Goal: Find specific page/section: Find specific page/section

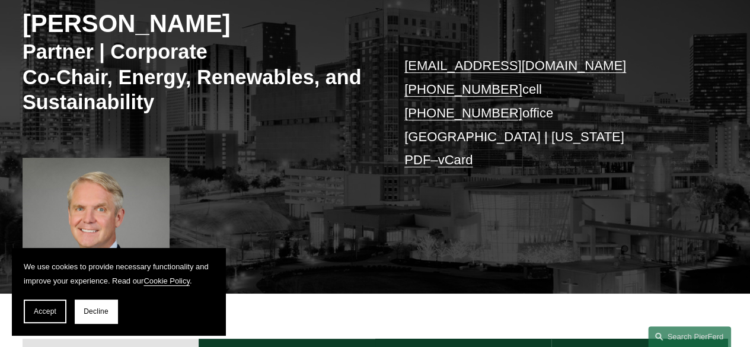
scroll to position [178, 0]
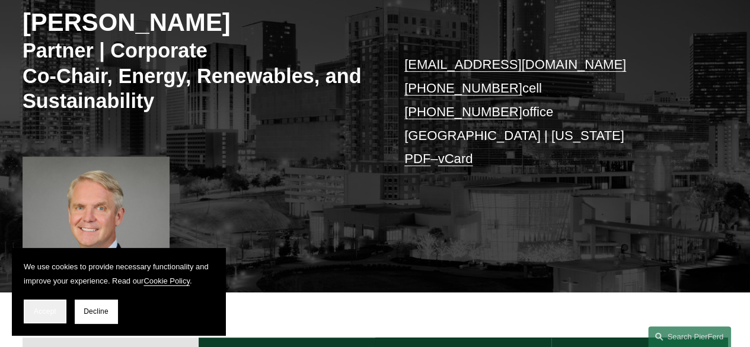
click at [48, 311] on span "Accept" at bounding box center [45, 311] width 23 height 8
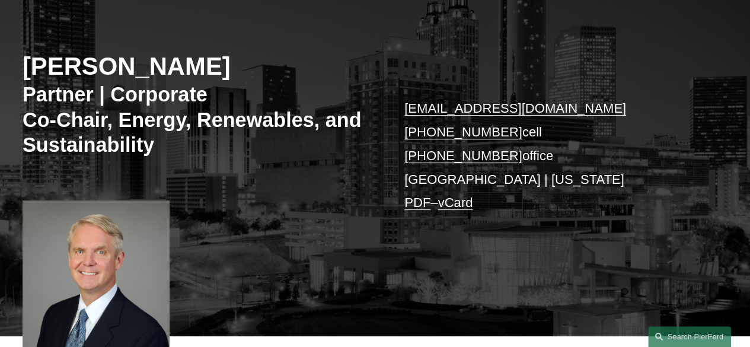
scroll to position [119, 0]
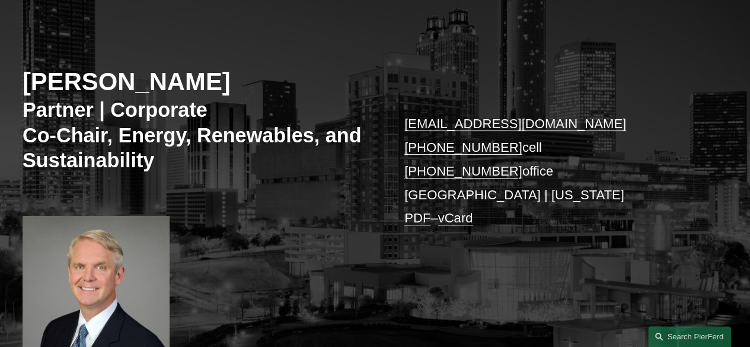
click at [464, 218] on link "vCard" at bounding box center [454, 217] width 35 height 15
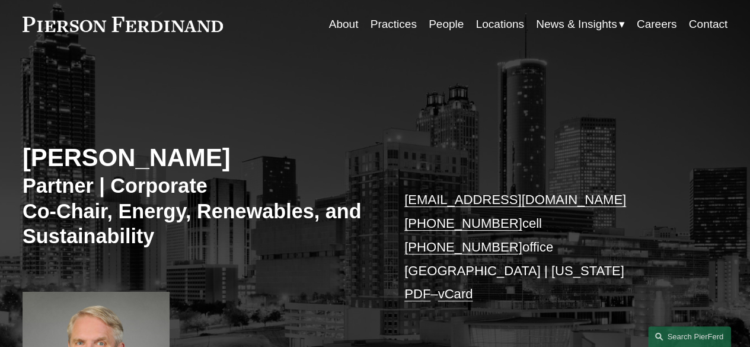
scroll to position [0, 0]
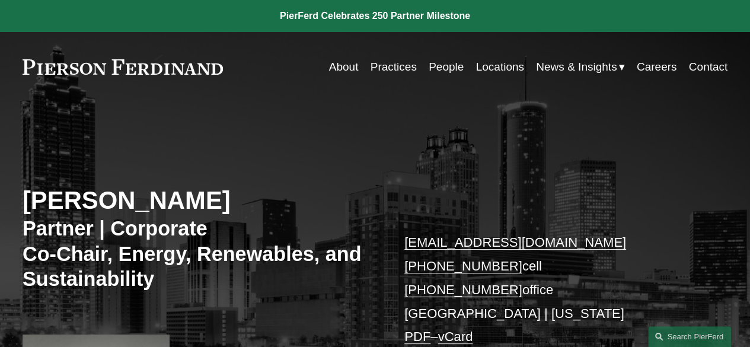
click at [384, 63] on link "Practices" at bounding box center [393, 67] width 46 height 23
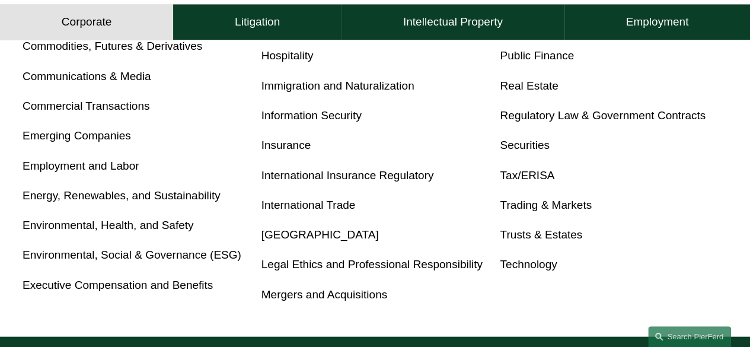
scroll to position [652, 0]
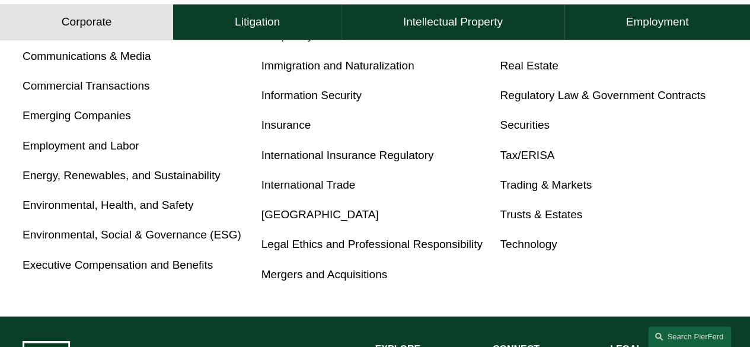
click at [334, 280] on link "Mergers and Acquisitions" at bounding box center [324, 274] width 126 height 12
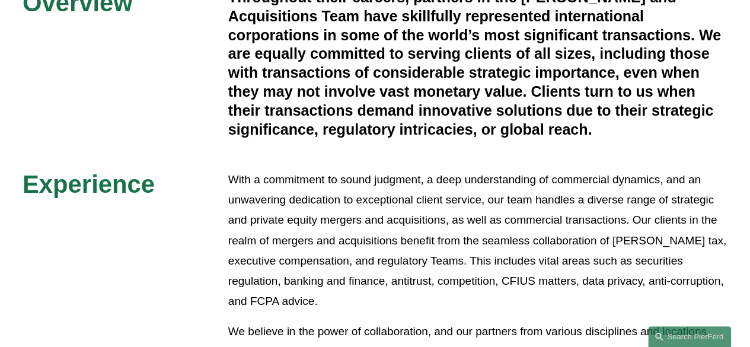
scroll to position [296, 0]
